Goal: Information Seeking & Learning: Learn about a topic

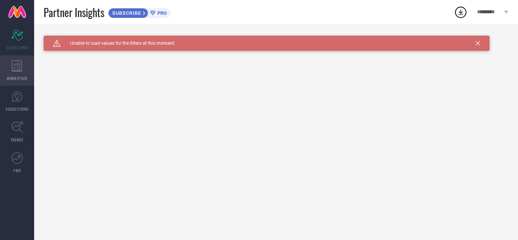
click at [15, 66] on icon at bounding box center [17, 65] width 11 height 11
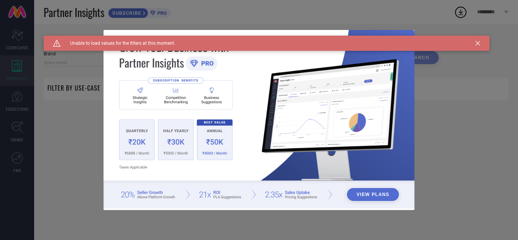
type input "1 STOP FASHION"
type input "All"
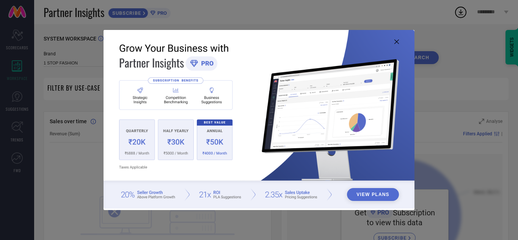
click at [364, 193] on button "View Plans" at bounding box center [373, 194] width 52 height 13
click at [398, 41] on icon at bounding box center [396, 41] width 5 height 5
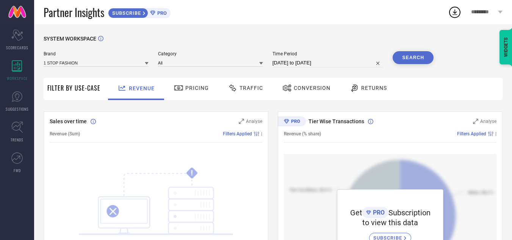
click at [386, 41] on div "SYSTEM WORKSPACE" at bounding box center [273, 44] width 459 height 16
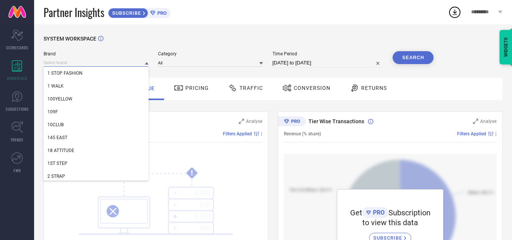
click at [134, 65] on input at bounding box center [96, 63] width 105 height 8
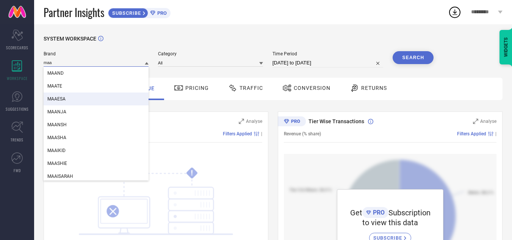
type input "maa"
click at [59, 102] on div "MAAESA" at bounding box center [96, 99] width 105 height 13
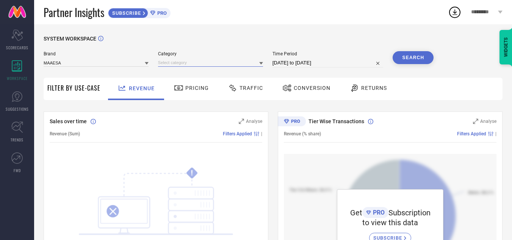
click at [197, 63] on input at bounding box center [210, 63] width 105 height 8
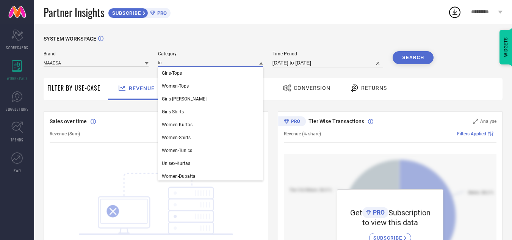
type input "top"
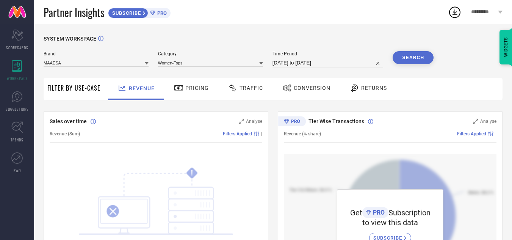
click at [408, 57] on button "Search" at bounding box center [413, 57] width 41 height 13
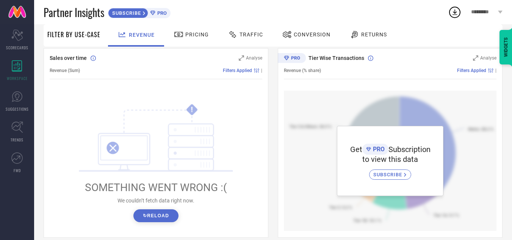
scroll to position [64, 0]
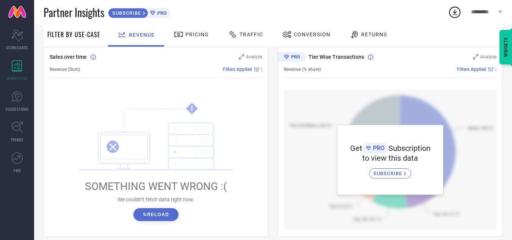
click at [157, 214] on button "↻ Reload" at bounding box center [156, 214] width 45 height 13
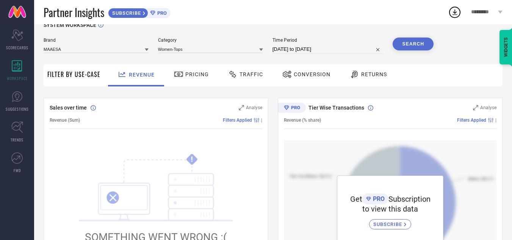
scroll to position [0, 0]
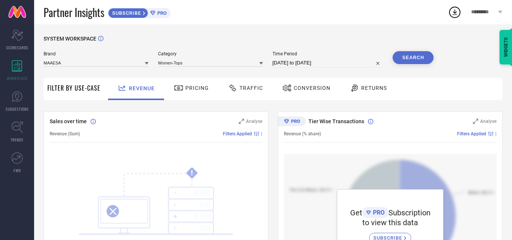
click at [181, 89] on icon at bounding box center [178, 87] width 9 height 9
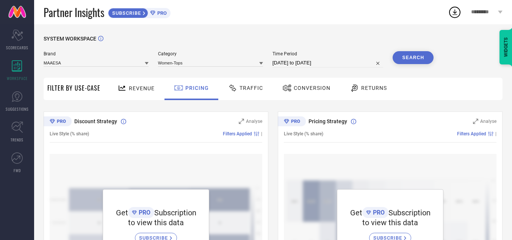
click at [255, 89] on span "Traffic" at bounding box center [252, 88] width 24 height 6
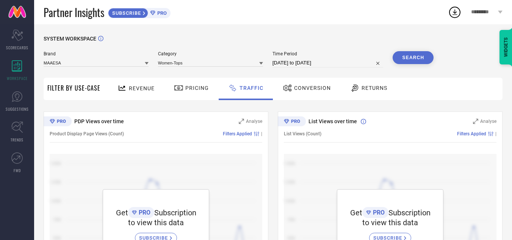
click at [300, 91] on span "Conversion" at bounding box center [312, 88] width 37 height 6
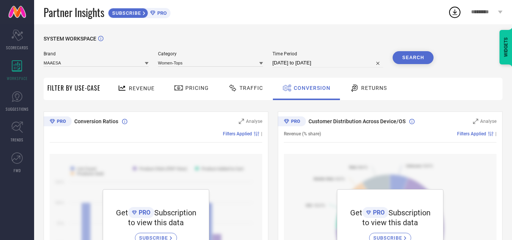
click at [367, 91] on span "Returns" at bounding box center [374, 88] width 26 height 6
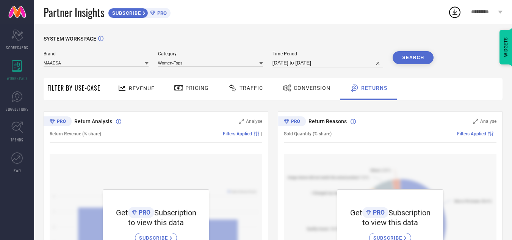
click at [137, 91] on span "Revenue" at bounding box center [142, 88] width 26 height 6
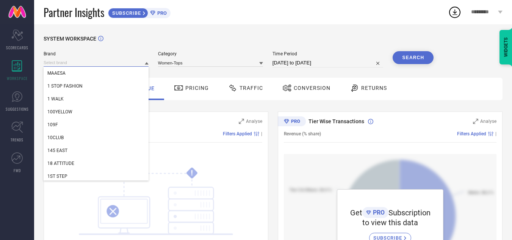
click at [144, 64] on input at bounding box center [96, 63] width 105 height 8
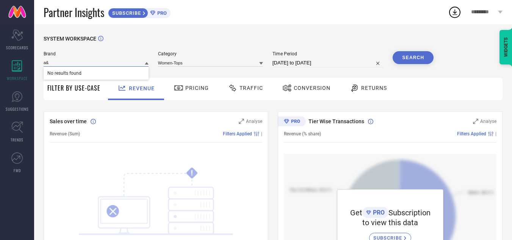
type input "a&k"
click at [144, 64] on input "a&k" at bounding box center [96, 63] width 105 height 8
click at [147, 63] on icon at bounding box center [147, 63] width 4 height 3
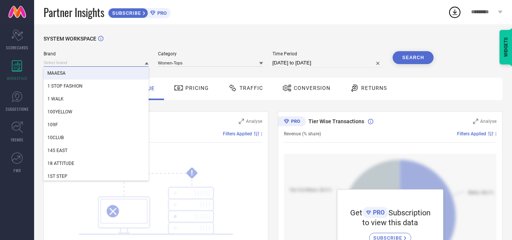
click at [121, 61] on input at bounding box center [96, 63] width 105 height 8
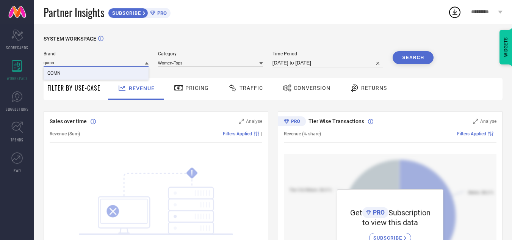
type input "qomn"
click at [76, 74] on div "QOMN" at bounding box center [96, 73] width 105 height 13
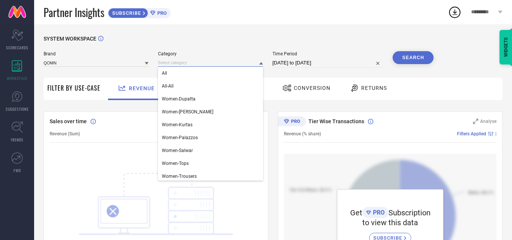
click at [202, 62] on input at bounding box center [210, 63] width 105 height 8
click at [176, 163] on span "Women-Tops" at bounding box center [175, 163] width 27 height 5
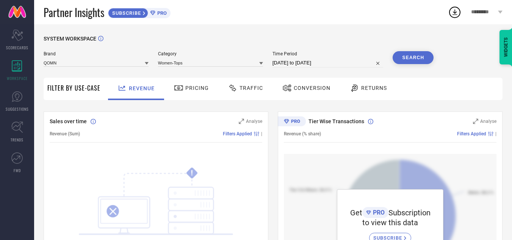
click at [420, 61] on button "Search" at bounding box center [413, 57] width 41 height 13
click at [133, 13] on span "SUBSCRIBE" at bounding box center [125, 13] width 35 height 6
click at [159, 13] on span "PRO" at bounding box center [161, 13] width 11 height 6
